Goal: Information Seeking & Learning: Find specific fact

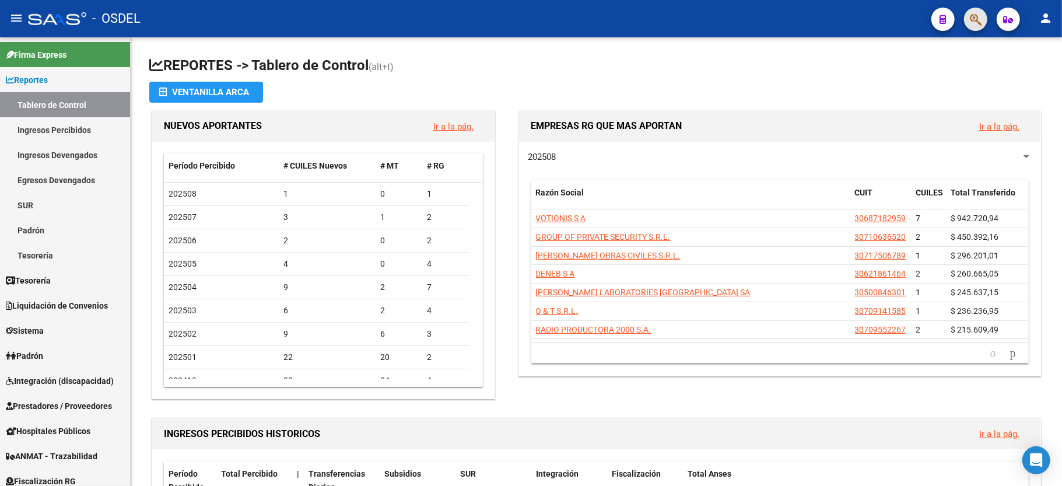
click at [975, 11] on span "button" at bounding box center [976, 20] width 12 height 24
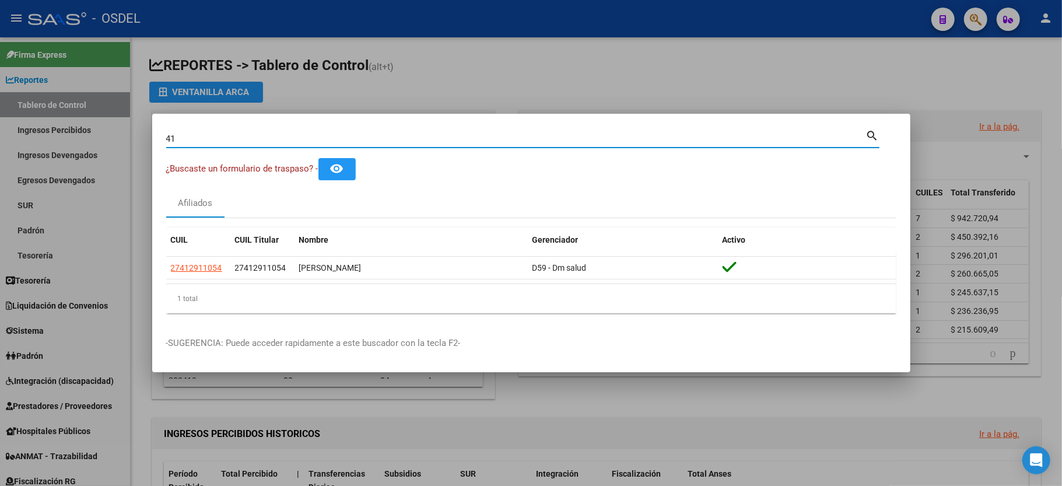
type input "4"
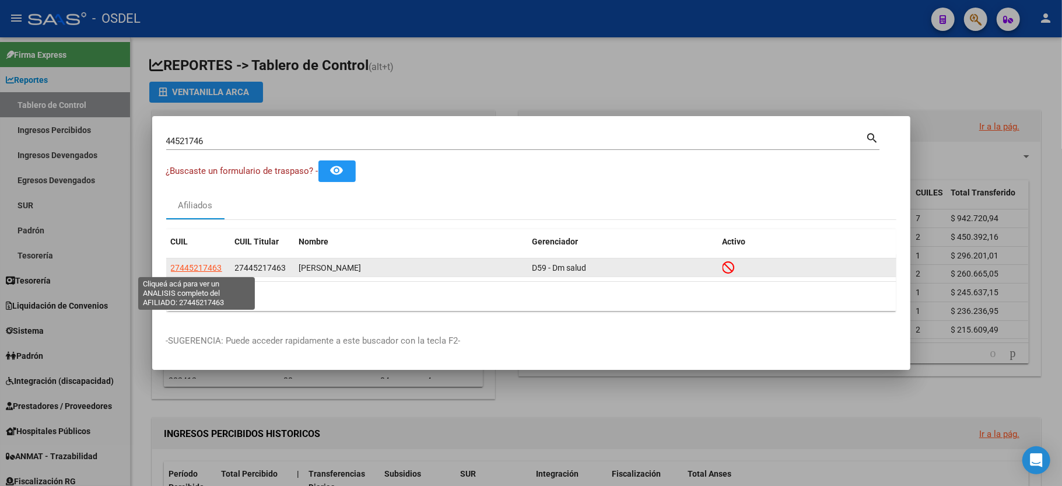
click at [189, 264] on span "27445217463" at bounding box center [196, 267] width 51 height 9
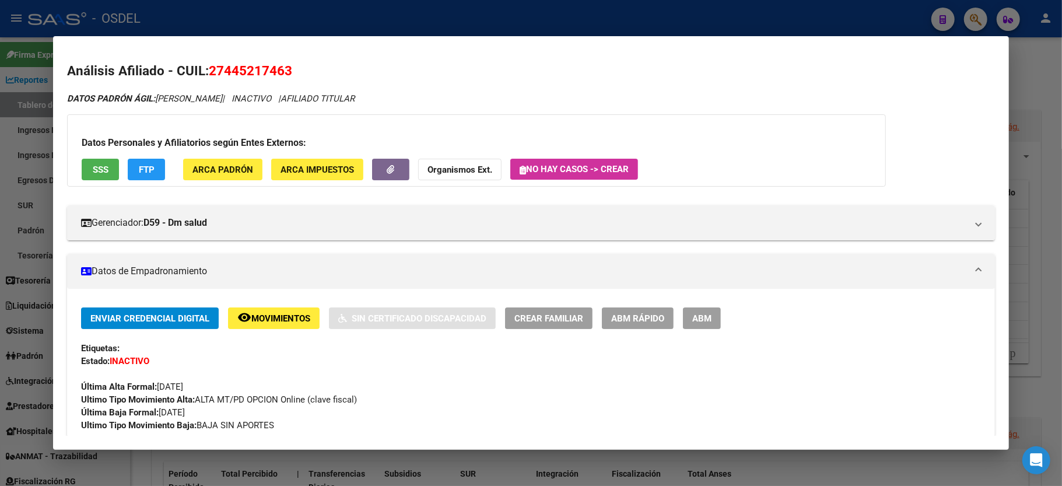
click at [1058, 113] on div at bounding box center [531, 243] width 1062 height 486
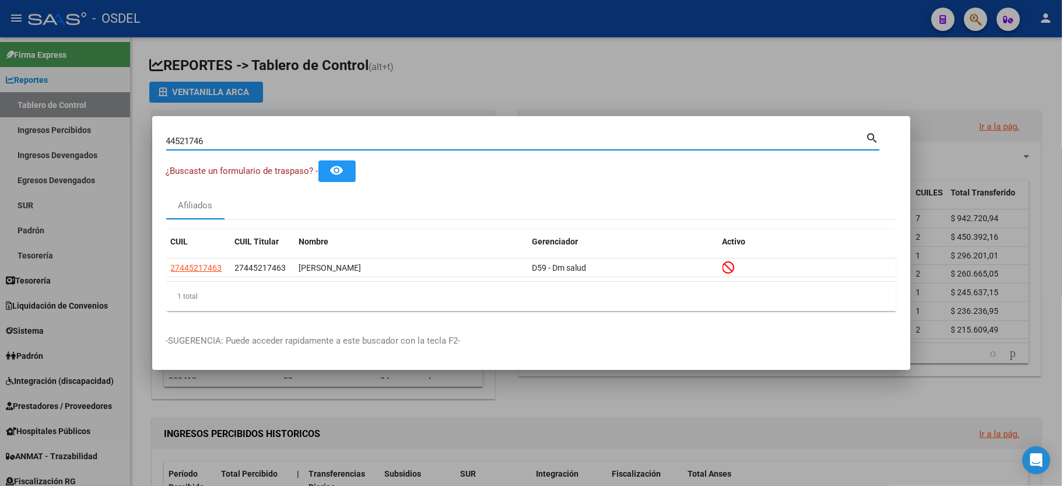
drag, startPoint x: 442, startPoint y: 140, endPoint x: 80, endPoint y: 174, distance: 363.3
click at [80, 174] on div "44521746 Buscar (apellido, dni, cuil, nro traspaso, cuit, obra social) search ¿…" at bounding box center [531, 243] width 1062 height 486
type input "25066495"
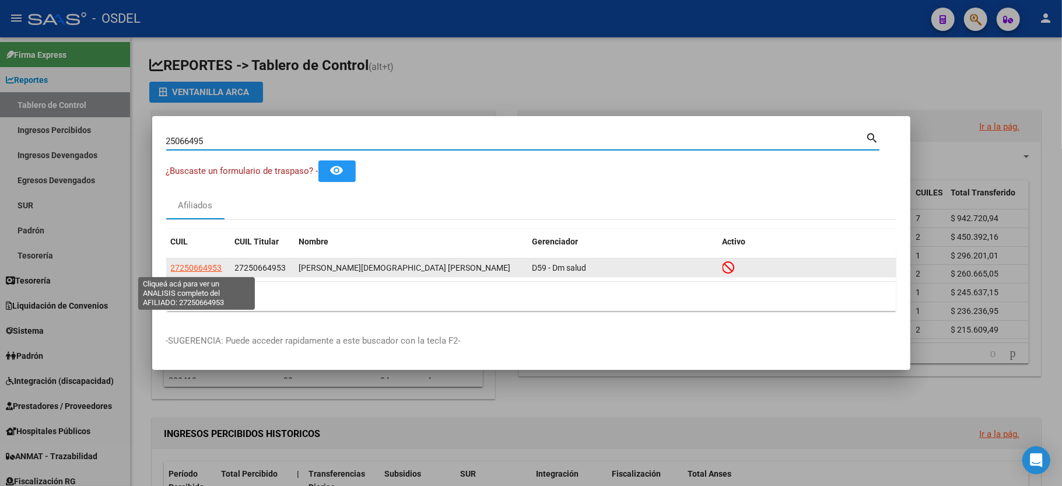
click at [190, 266] on span "27250664953" at bounding box center [196, 267] width 51 height 9
type textarea "27250664953"
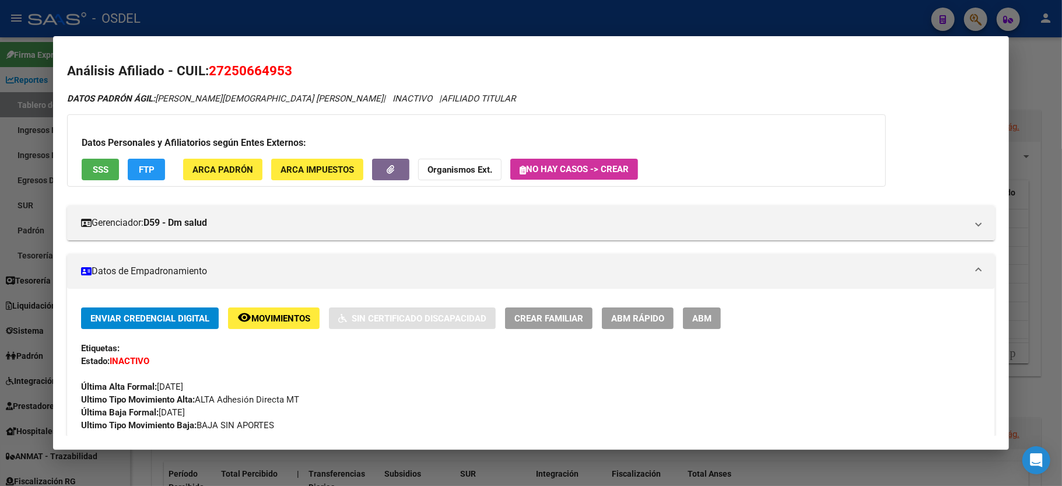
click at [1041, 72] on div at bounding box center [531, 243] width 1062 height 486
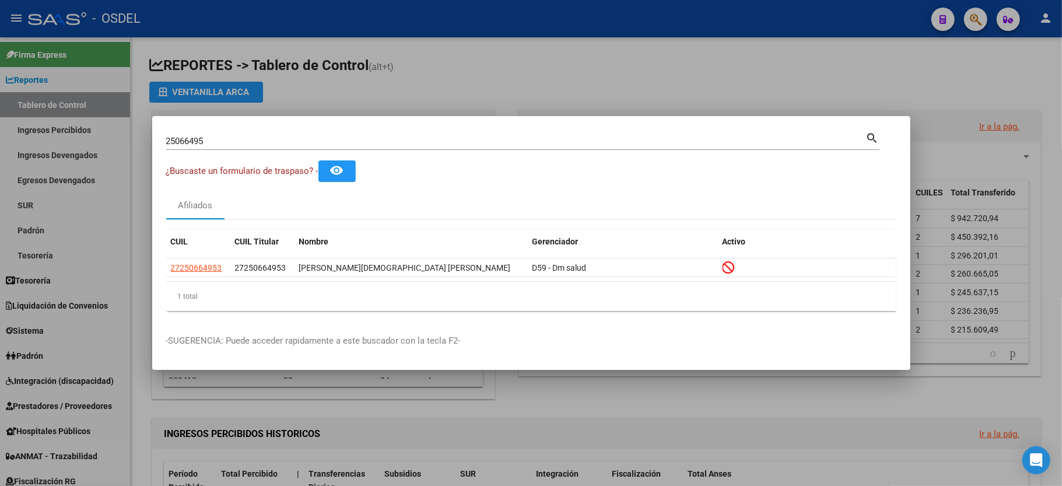
drag, startPoint x: 243, startPoint y: 147, endPoint x: 225, endPoint y: 144, distance: 17.8
click at [236, 147] on div "25066495 Buscar (apellido, dni, [PERSON_NAME], [PERSON_NAME], cuit, obra social)" at bounding box center [516, 141] width 700 height 18
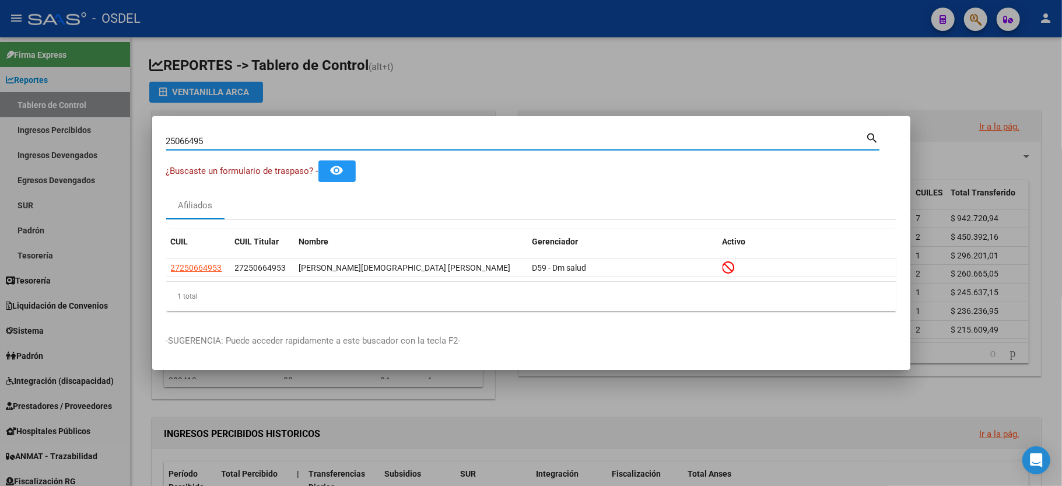
drag, startPoint x: 221, startPoint y: 143, endPoint x: 56, endPoint y: 127, distance: 165.3
click at [56, 127] on div "25066495 Buscar (apellido, dni, cuil, nro traspaso, cuit, obra social) search ¿…" at bounding box center [531, 243] width 1062 height 486
type input "35808316"
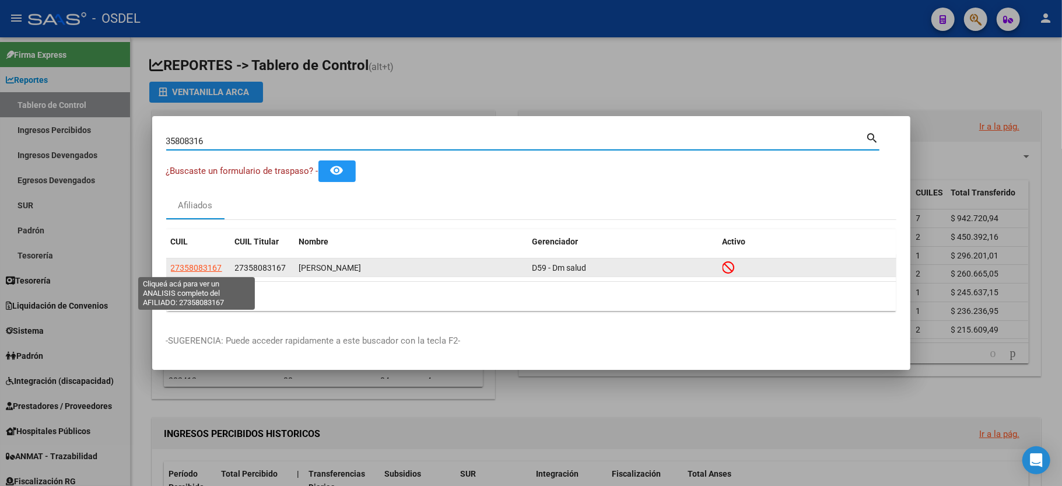
click at [197, 267] on span "27358083167" at bounding box center [196, 267] width 51 height 9
type textarea "27358083167"
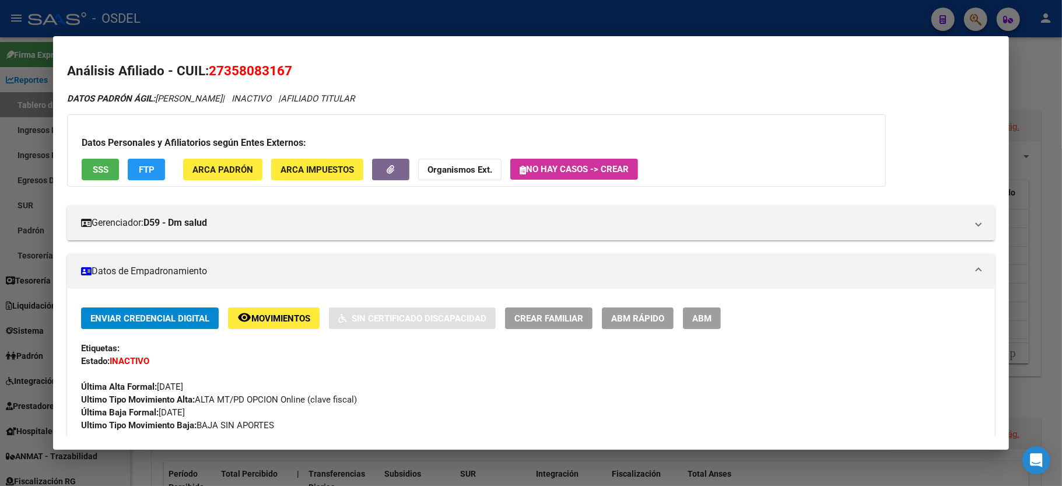
click at [1053, 87] on div at bounding box center [531, 243] width 1062 height 486
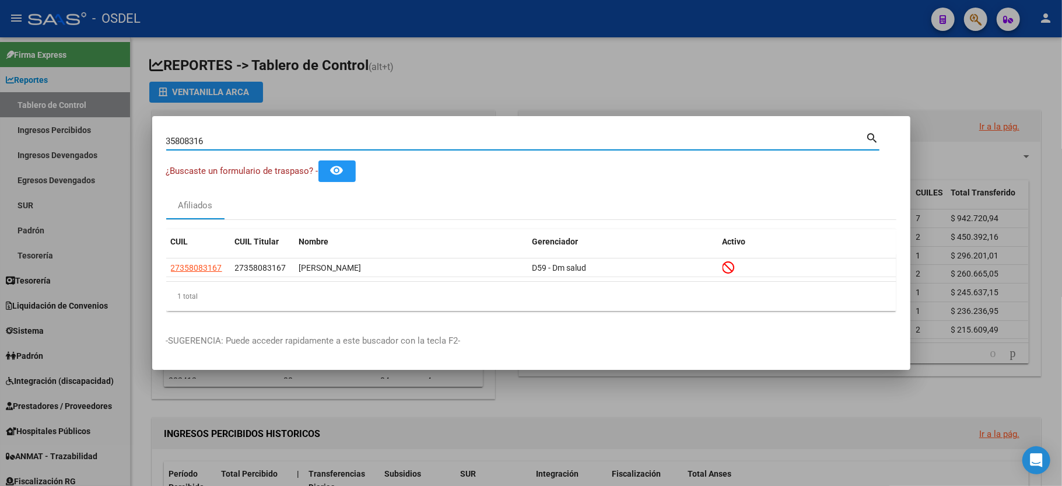
drag, startPoint x: 239, startPoint y: 142, endPoint x: 0, endPoint y: 136, distance: 239.3
click at [0, 136] on div "35808316 Buscar (apellido, dni, cuil, nro traspaso, cuit, obra social) search ¿…" at bounding box center [531, 243] width 1062 height 486
type input "43363667"
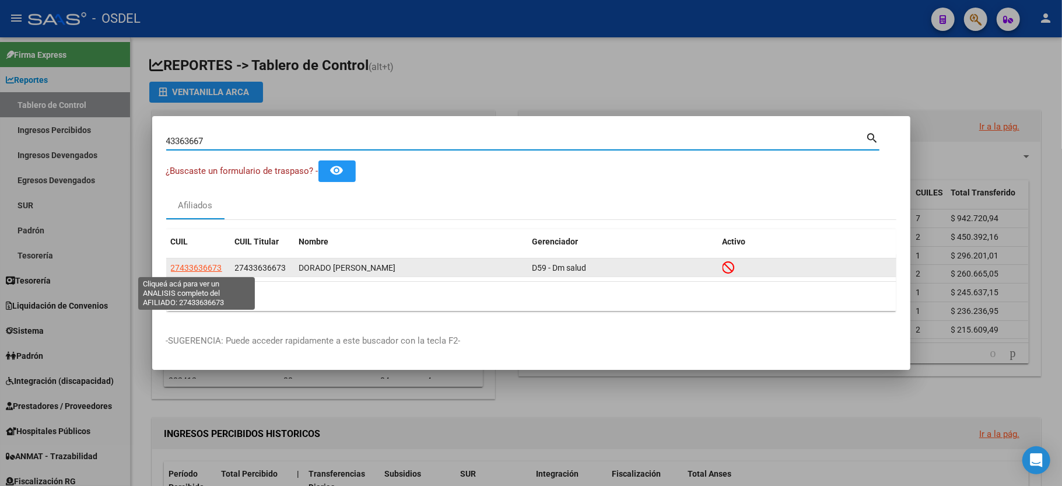
click at [195, 264] on span "27433636673" at bounding box center [196, 267] width 51 height 9
type textarea "27433636673"
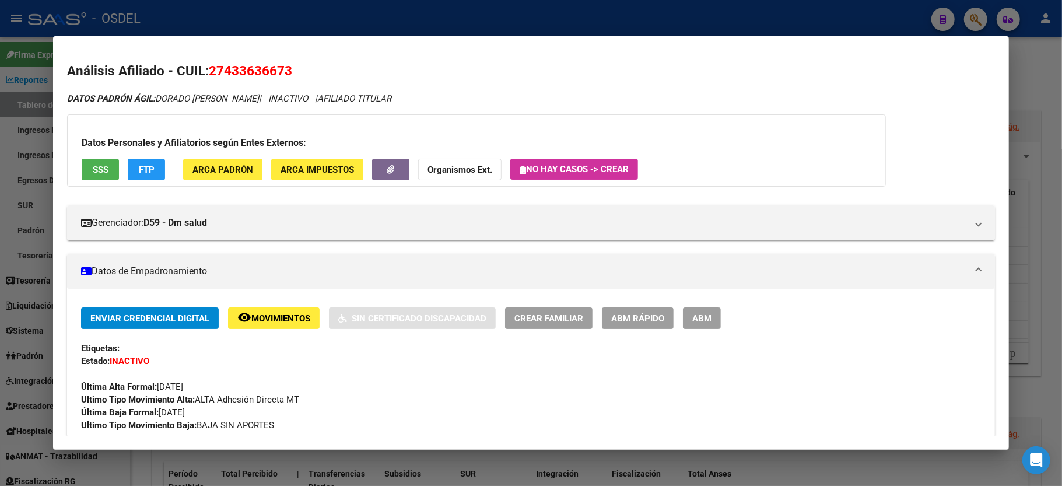
click at [1044, 66] on div at bounding box center [531, 243] width 1062 height 486
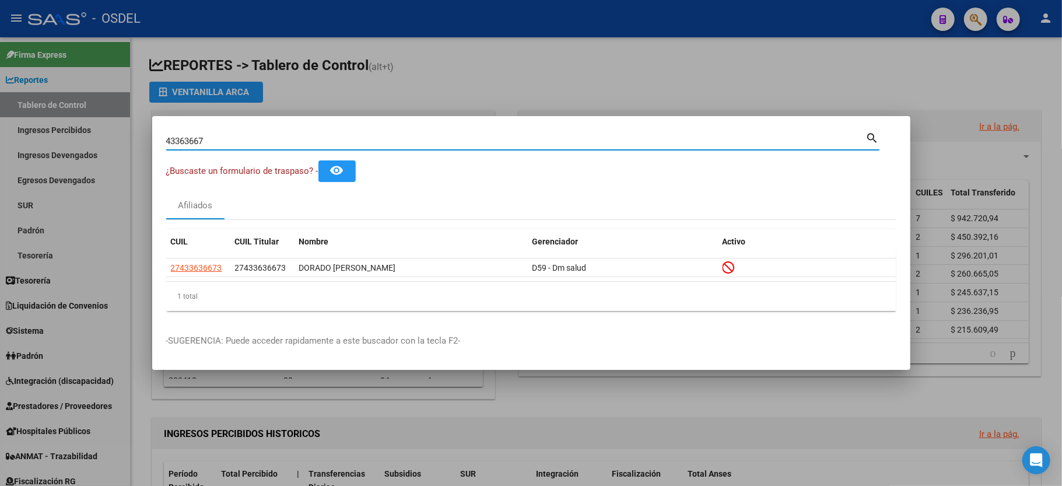
drag, startPoint x: 233, startPoint y: 140, endPoint x: 109, endPoint y: 139, distance: 124.8
click at [109, 139] on div "43363667 Buscar (apellido, dni, cuil, nro traspaso, cuit, obra social) search ¿…" at bounding box center [531, 243] width 1062 height 486
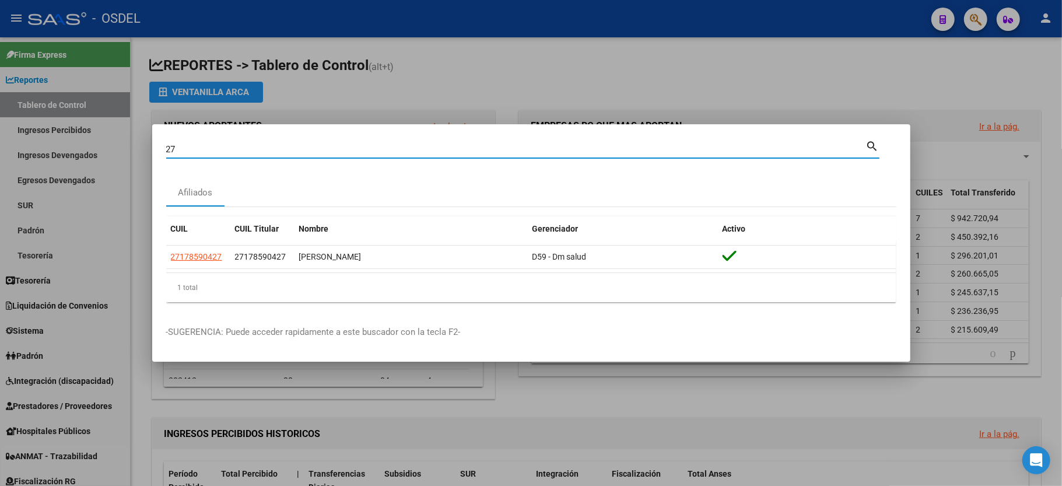
type input "2"
type input "43707942"
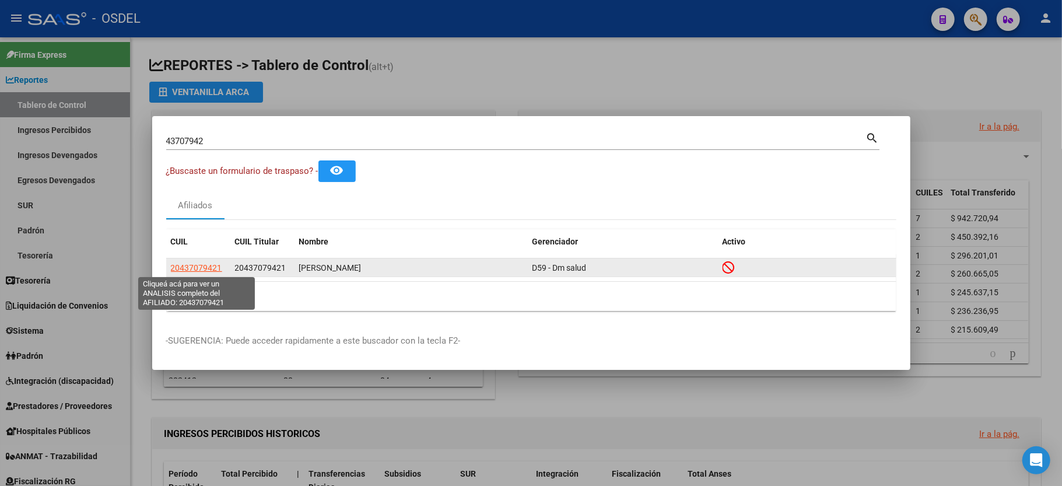
click at [187, 265] on span "20437079421" at bounding box center [196, 267] width 51 height 9
type textarea "20437079421"
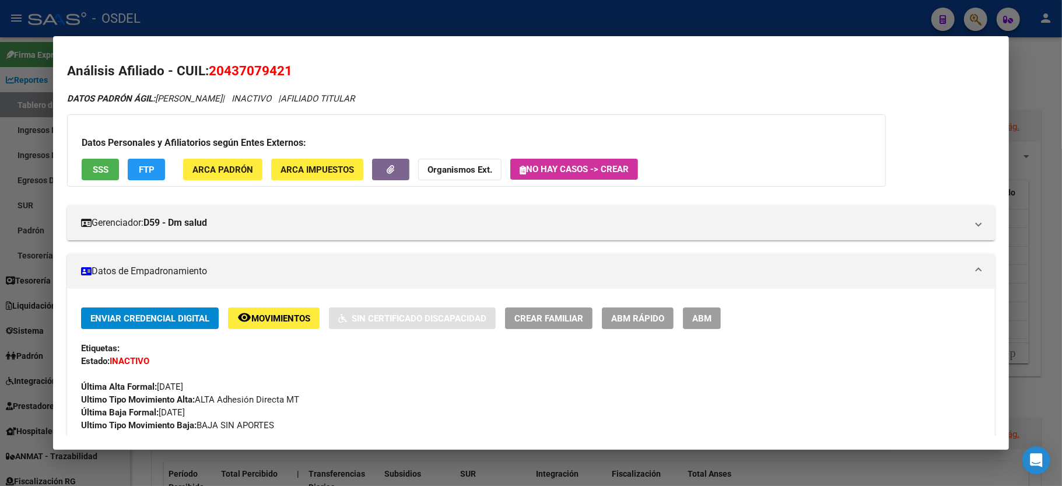
click at [1017, 86] on div at bounding box center [531, 243] width 1062 height 486
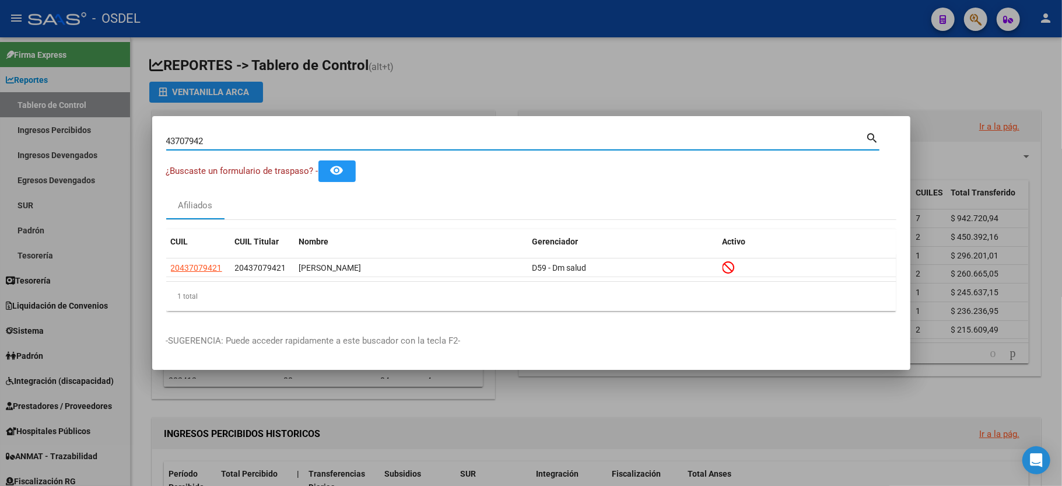
drag, startPoint x: 268, startPoint y: 135, endPoint x: 66, endPoint y: 143, distance: 202.6
click at [66, 143] on div "43707942 Buscar (apellido, dni, cuil, nro traspaso, cuit, obra social) search ¿…" at bounding box center [531, 243] width 1062 height 486
type input "50069180"
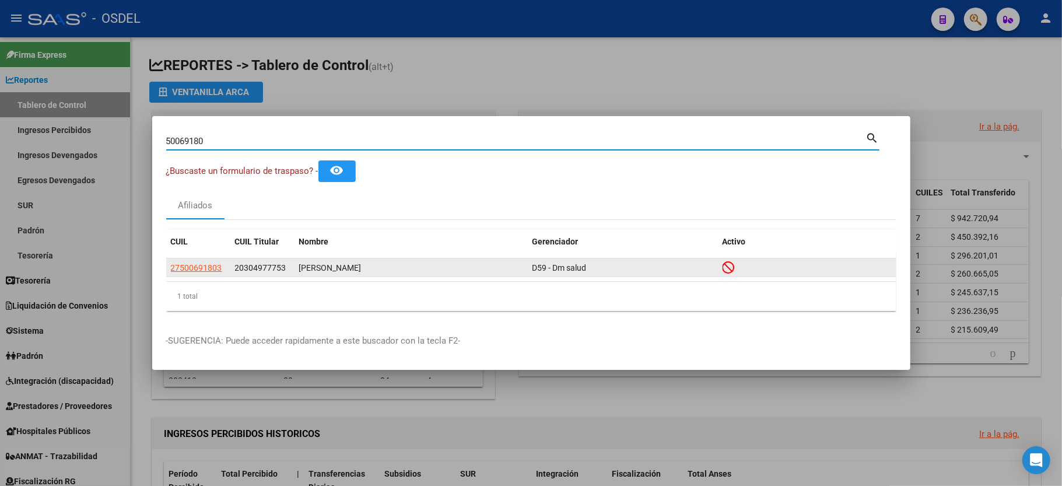
click at [187, 273] on app-link-go-to "27500691803" at bounding box center [196, 267] width 51 height 13
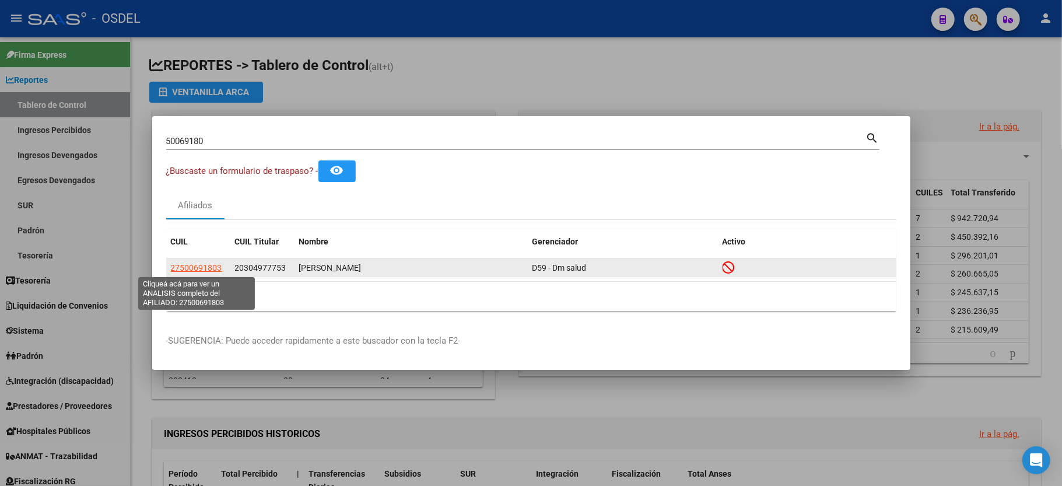
click at [192, 269] on span "27500691803" at bounding box center [196, 267] width 51 height 9
type textarea "27500691803"
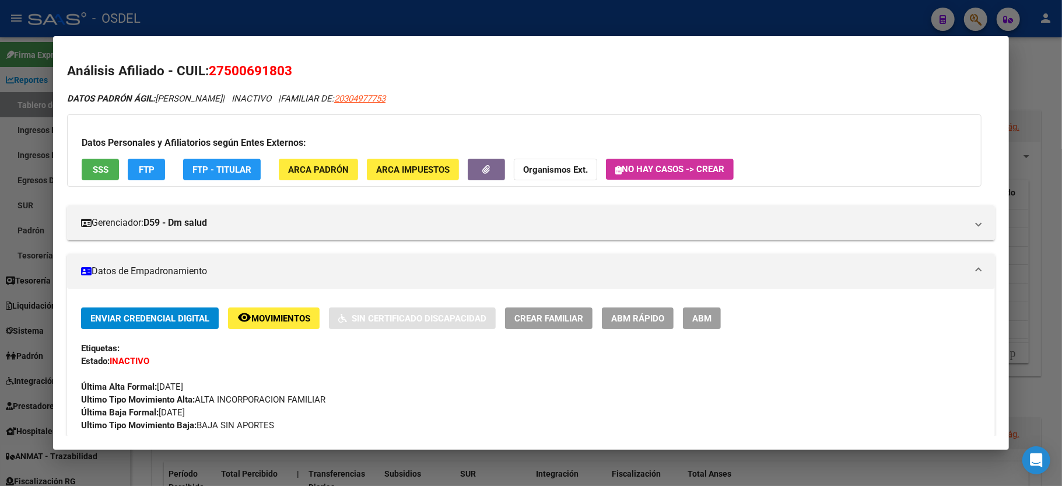
click at [595, 7] on div at bounding box center [531, 243] width 1062 height 486
